Goal: Task Accomplishment & Management: Manage account settings

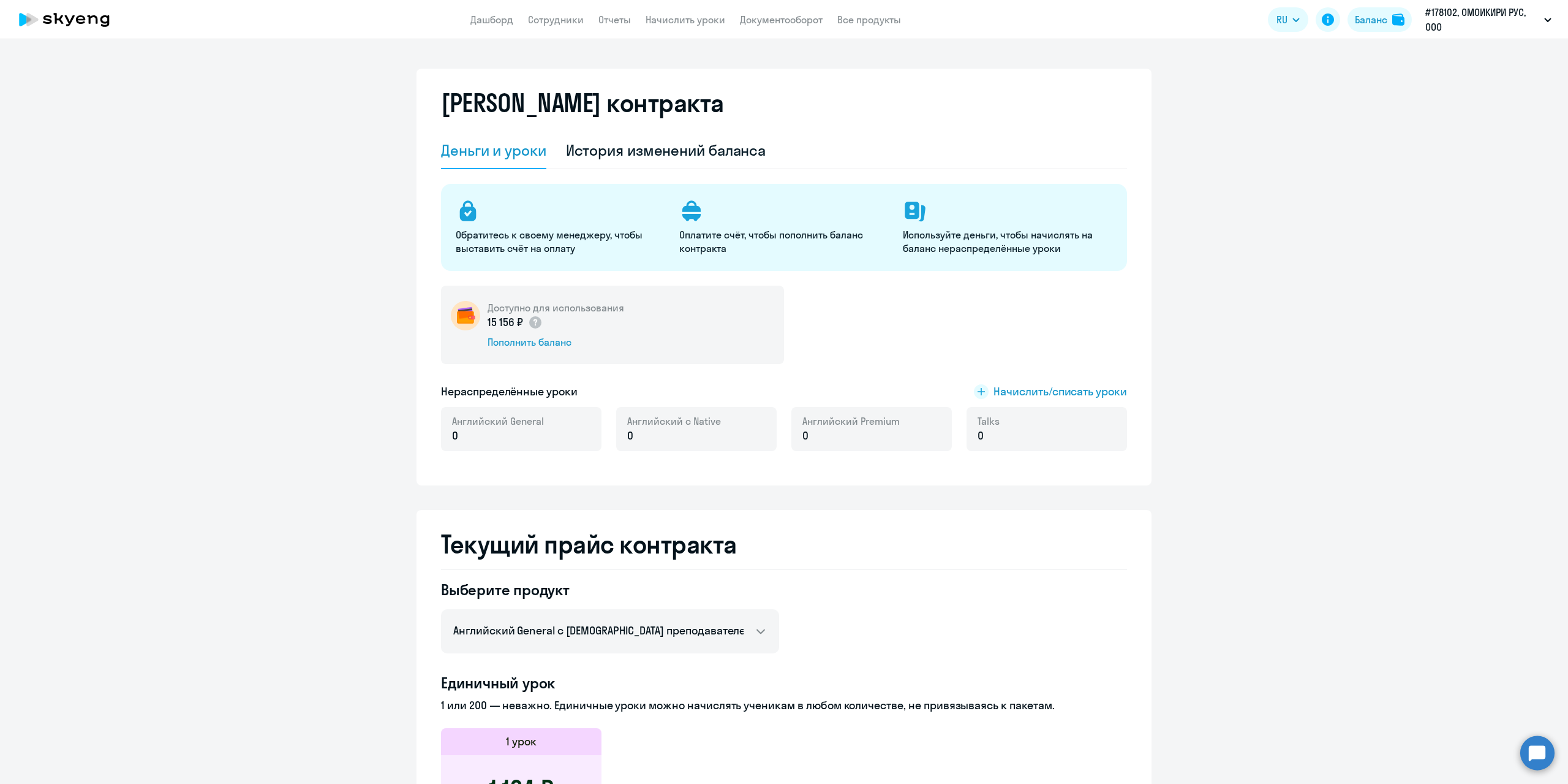
select select "english_adult_not_native_speaker"
click at [481, 27] on app-menu-item-link "Дашборд" at bounding box center [491, 19] width 42 height 15
click at [1536, 754] on circle at bounding box center [1537, 752] width 35 height 35
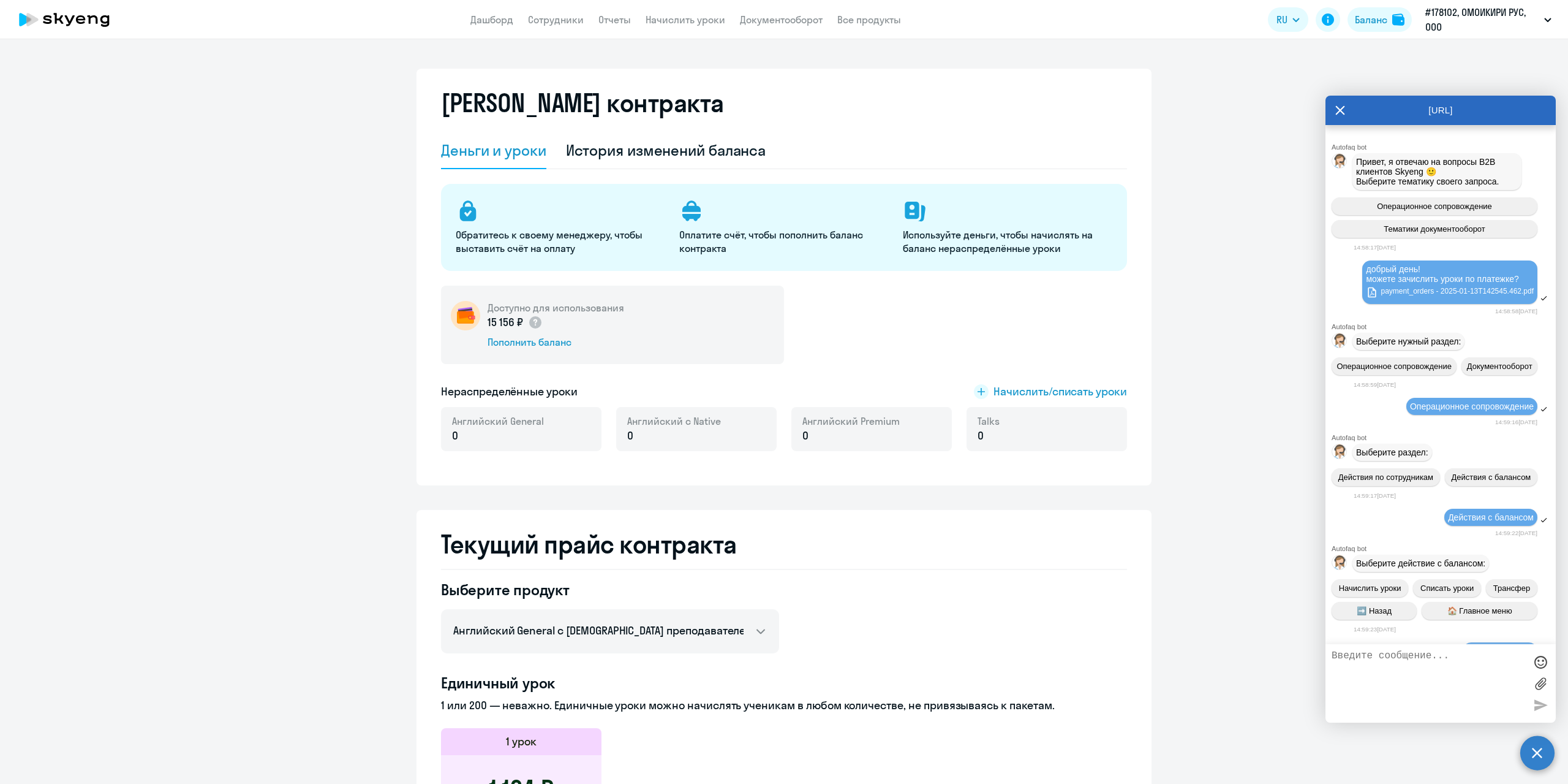
scroll to position [10757, 0]
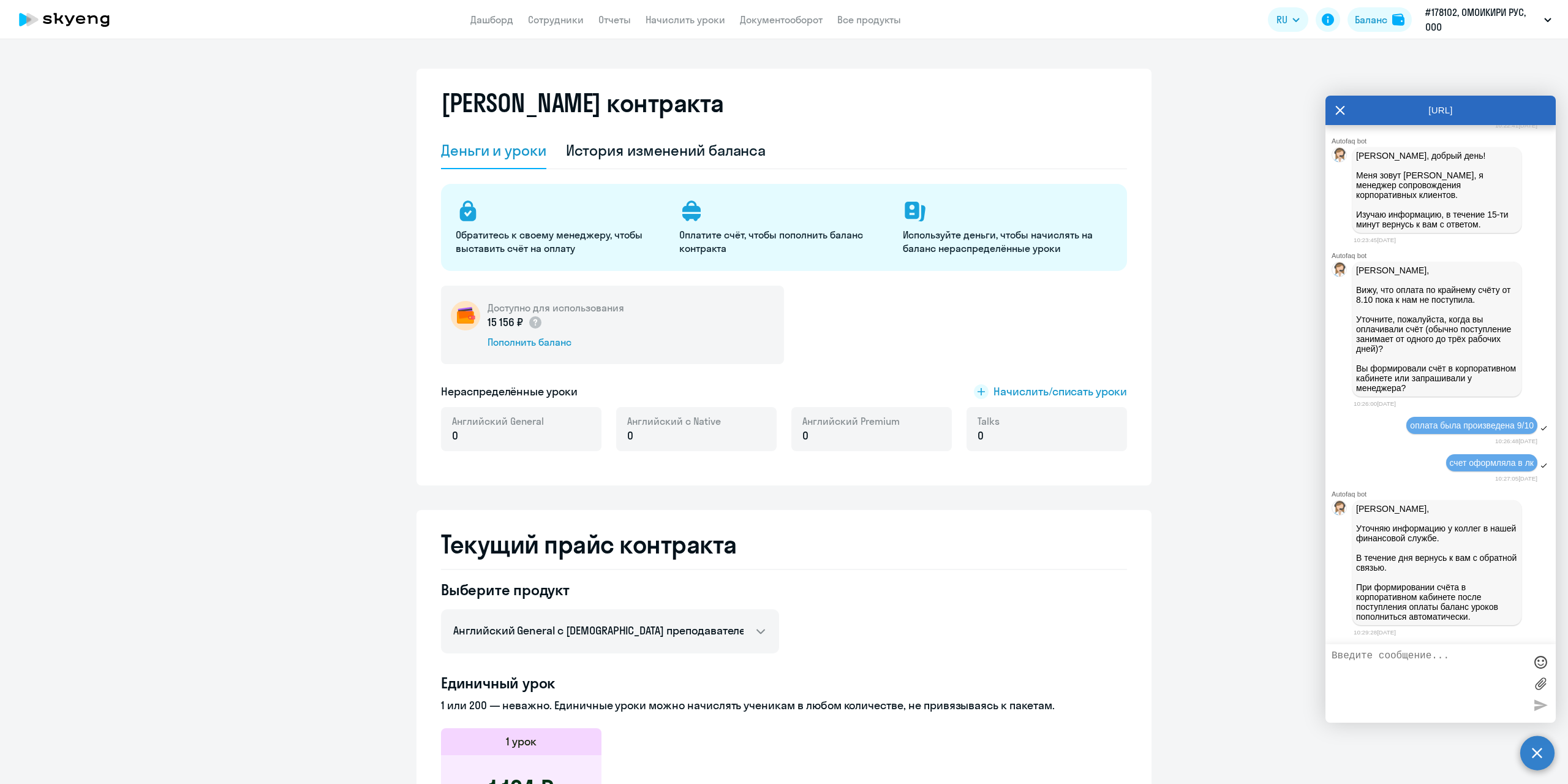
click at [1238, 508] on ng-component "[PERSON_NAME] контракта [PERSON_NAME] и уроки История изменений баланса Обратит…" at bounding box center [784, 672] width 1568 height 1209
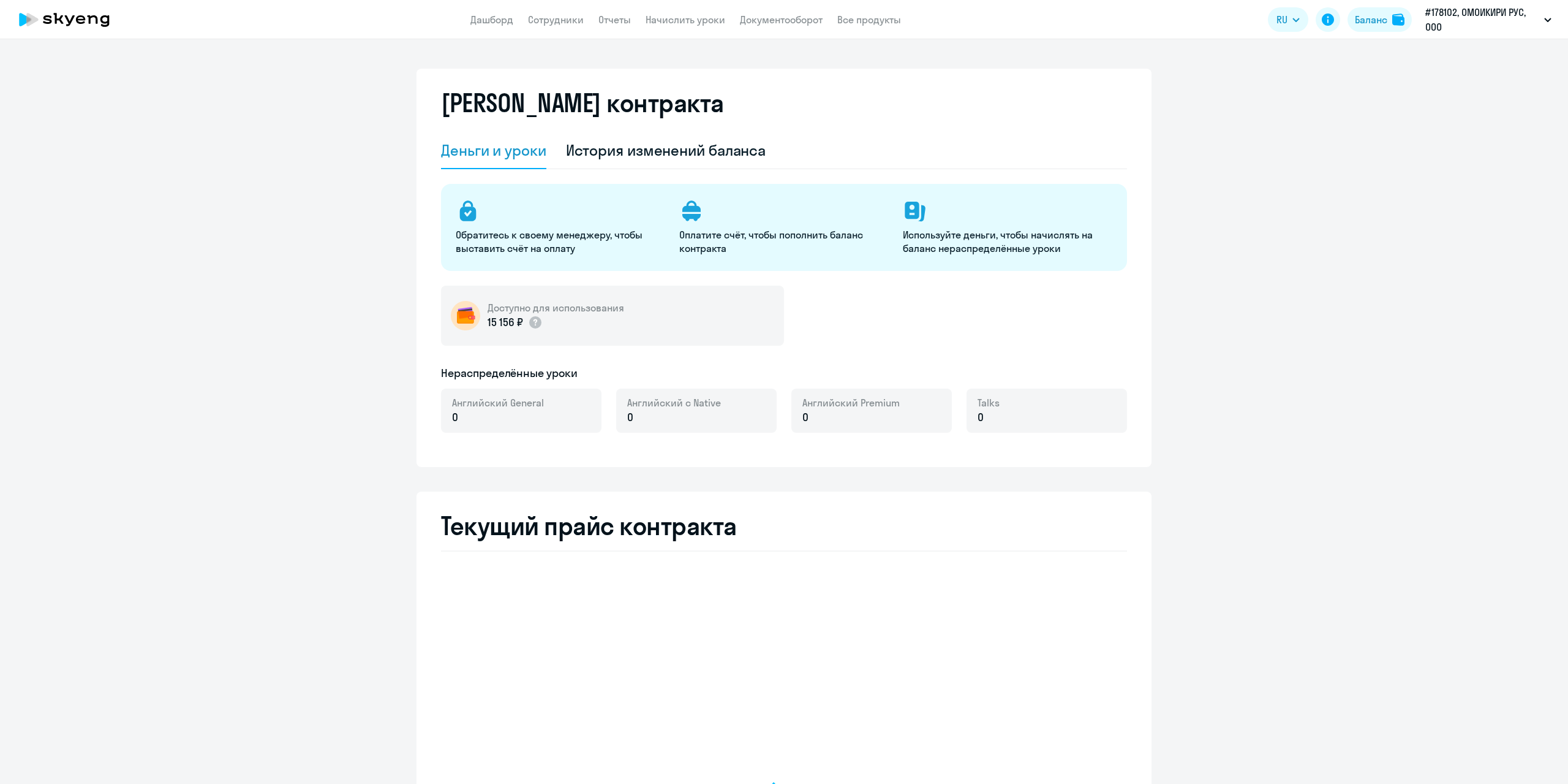
select select "english_adult_not_native_speaker"
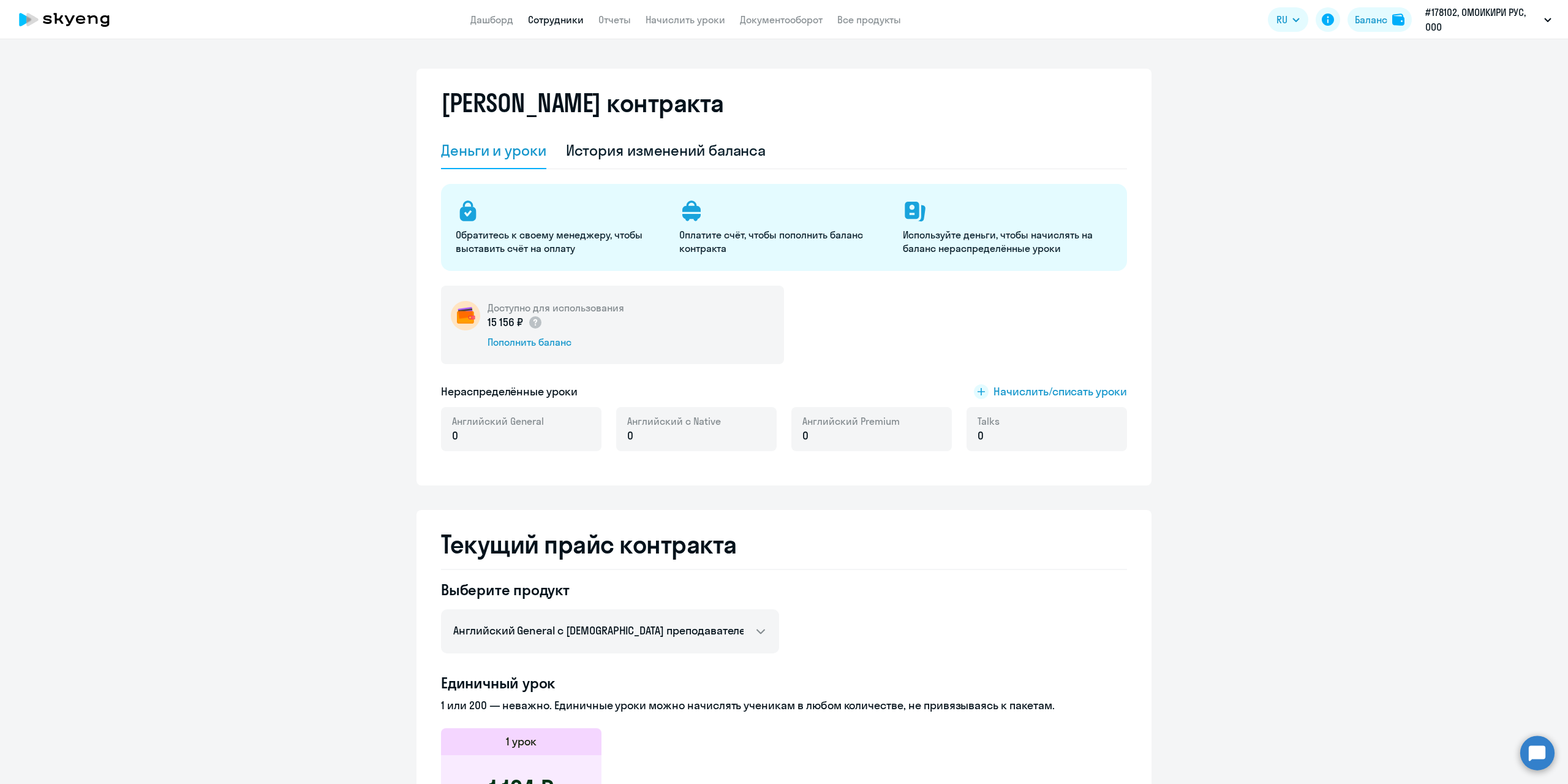
click at [551, 20] on link "Сотрудники" at bounding box center [555, 19] width 56 height 12
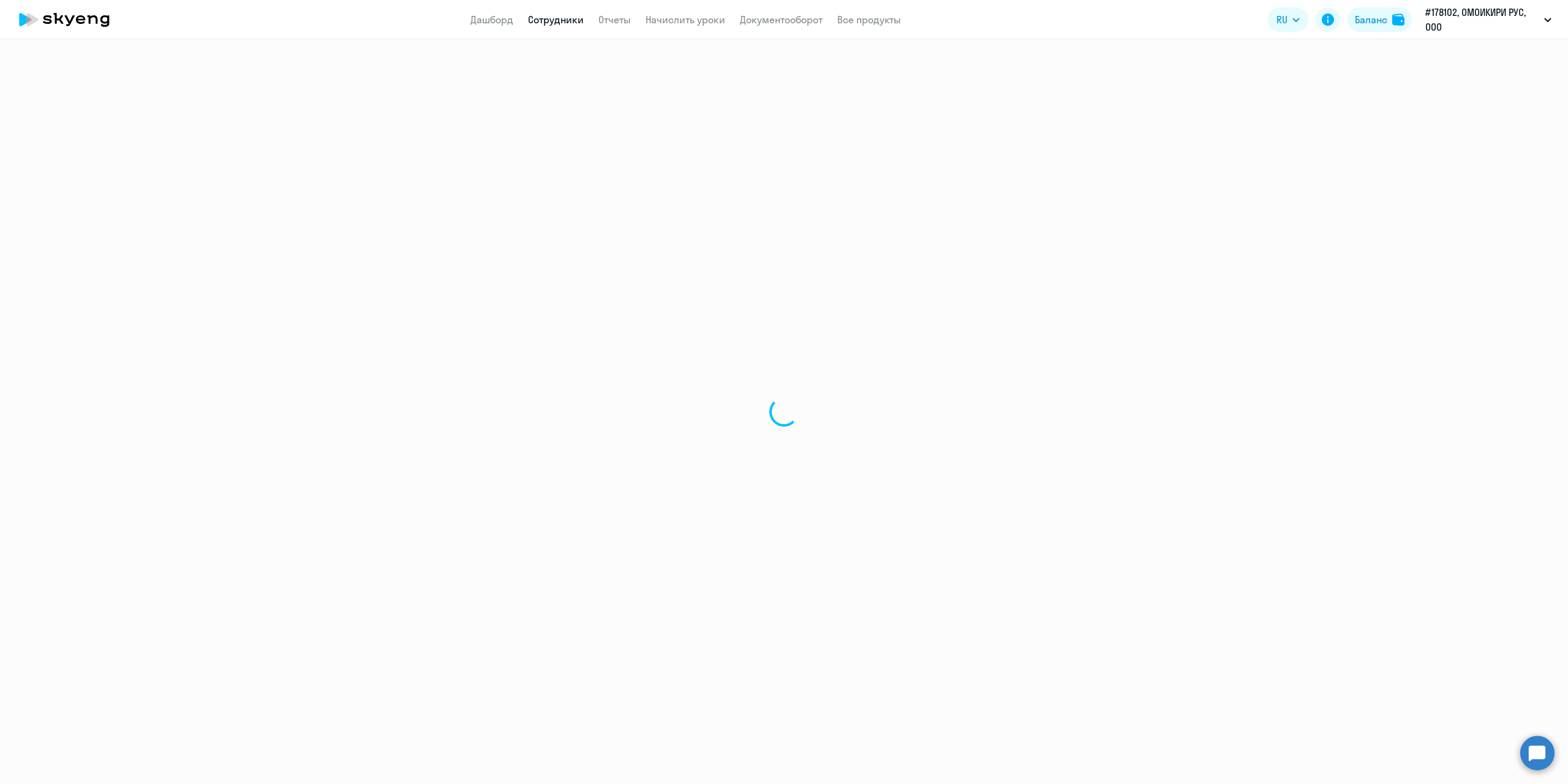
select select "30"
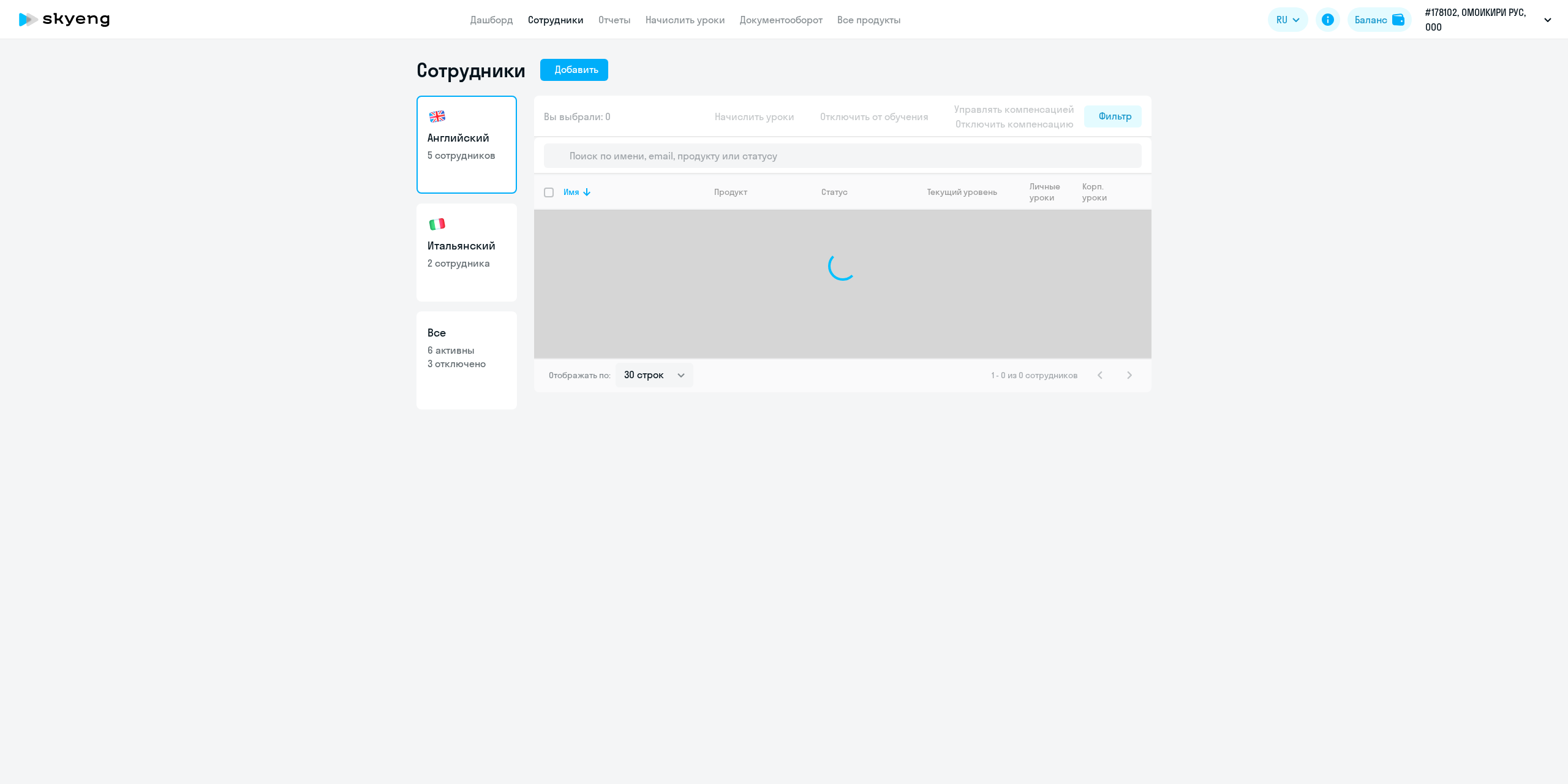
select select "30"
